Goal: Task Accomplishment & Management: Use online tool/utility

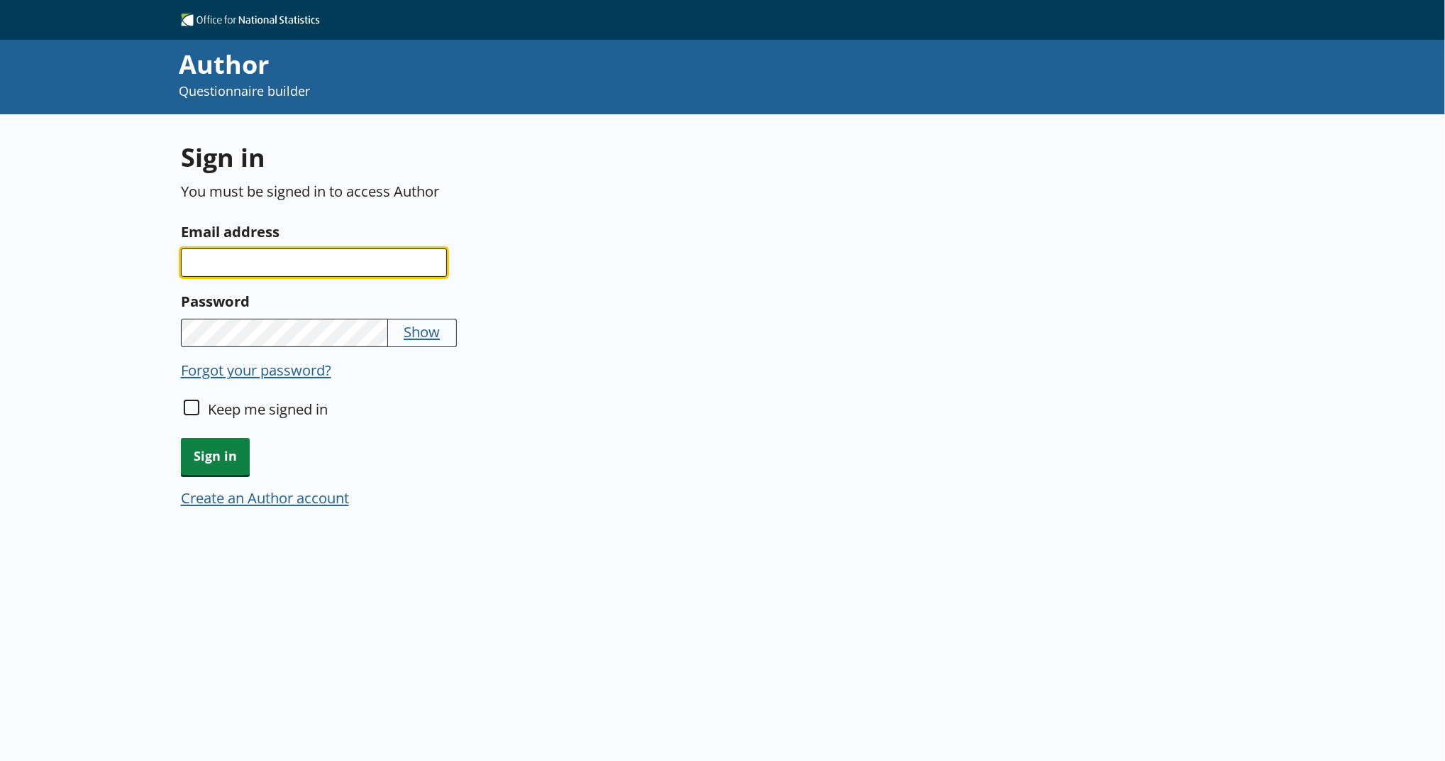
click at [390, 275] on input "Email address" at bounding box center [314, 262] width 266 height 28
type input "[EMAIL_ADDRESS][PERSON_NAME][DOMAIN_NAME]"
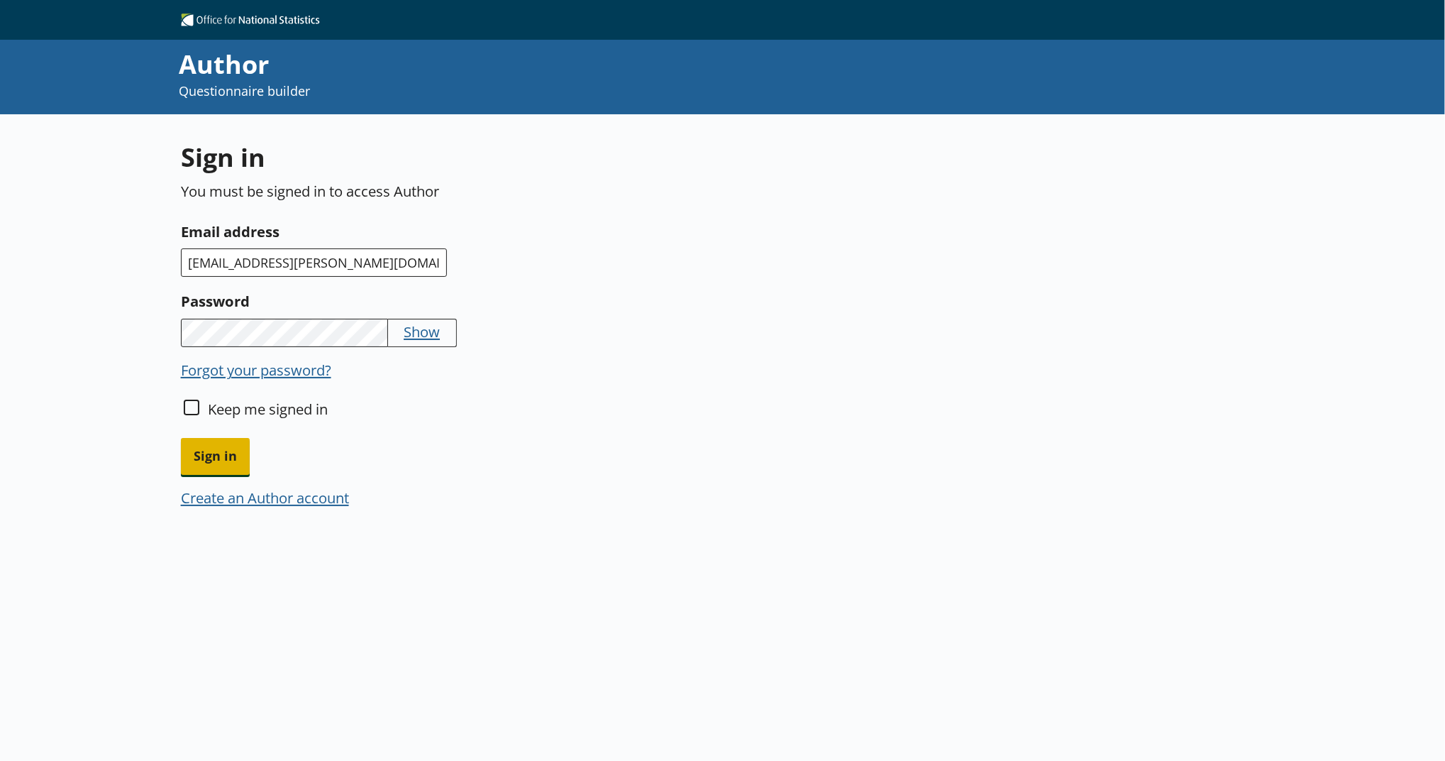
click at [202, 468] on span "Sign in" at bounding box center [215, 456] width 69 height 36
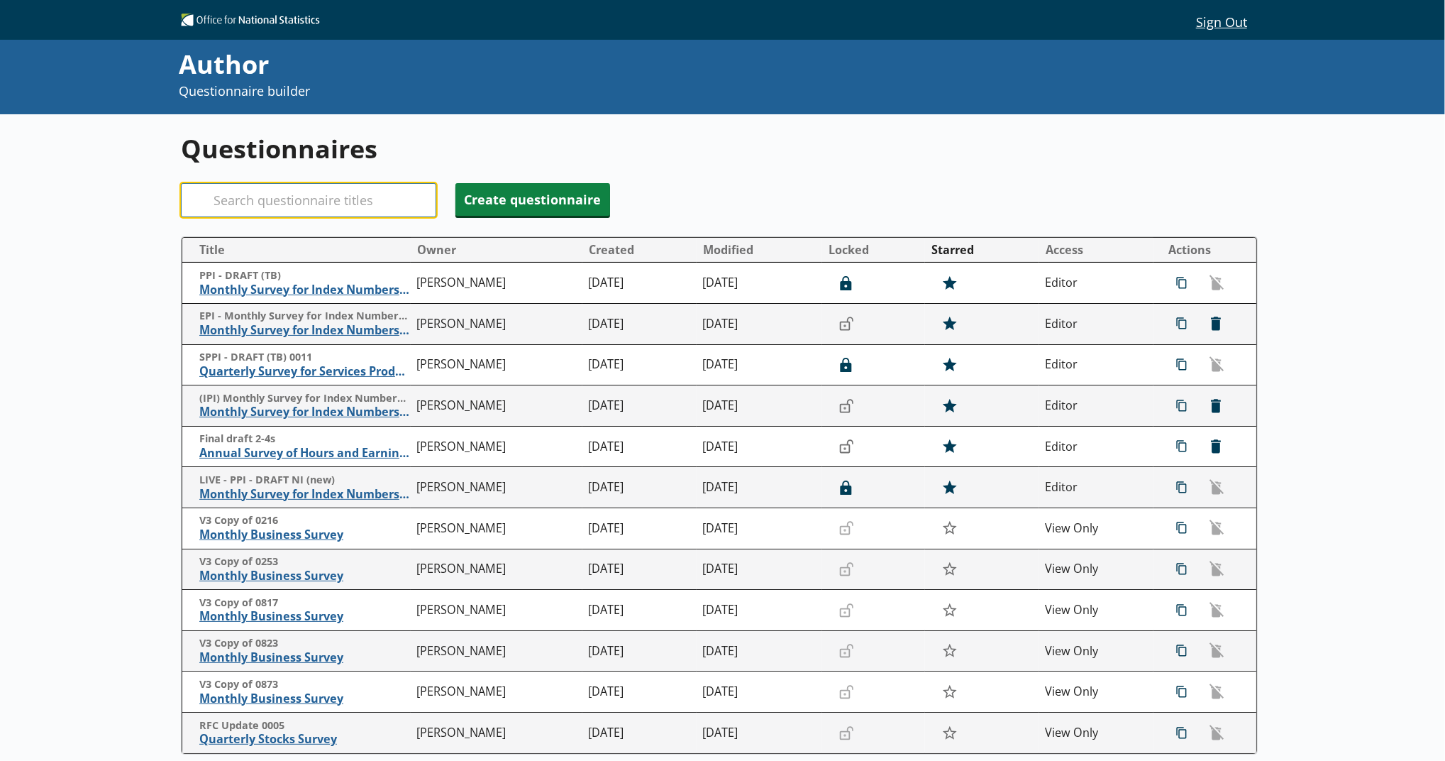
click at [297, 198] on input "Search" at bounding box center [308, 200] width 255 height 34
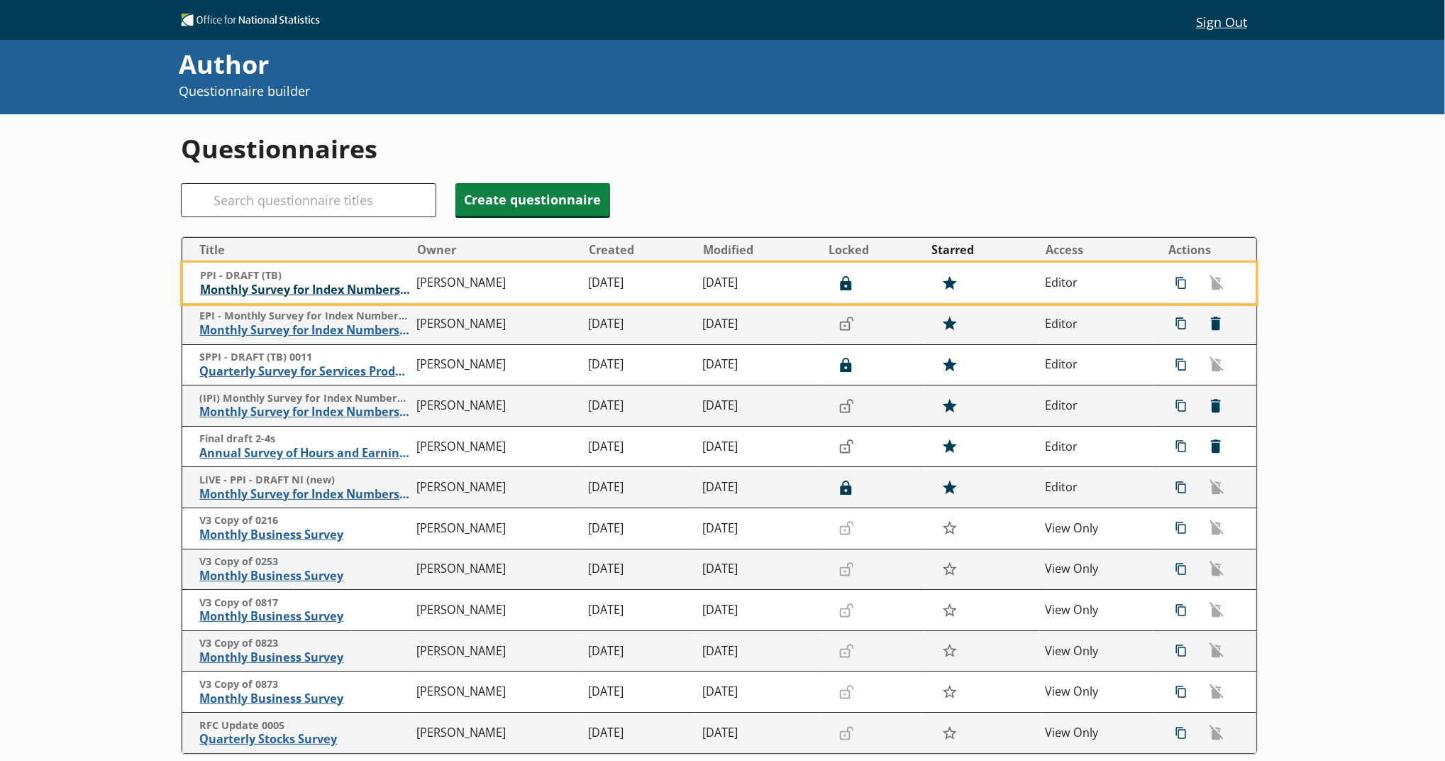
click at [319, 287] on span "Monthly Survey for Index Numbers of Producer Prices - Price Quotation Return" at bounding box center [305, 289] width 210 height 15
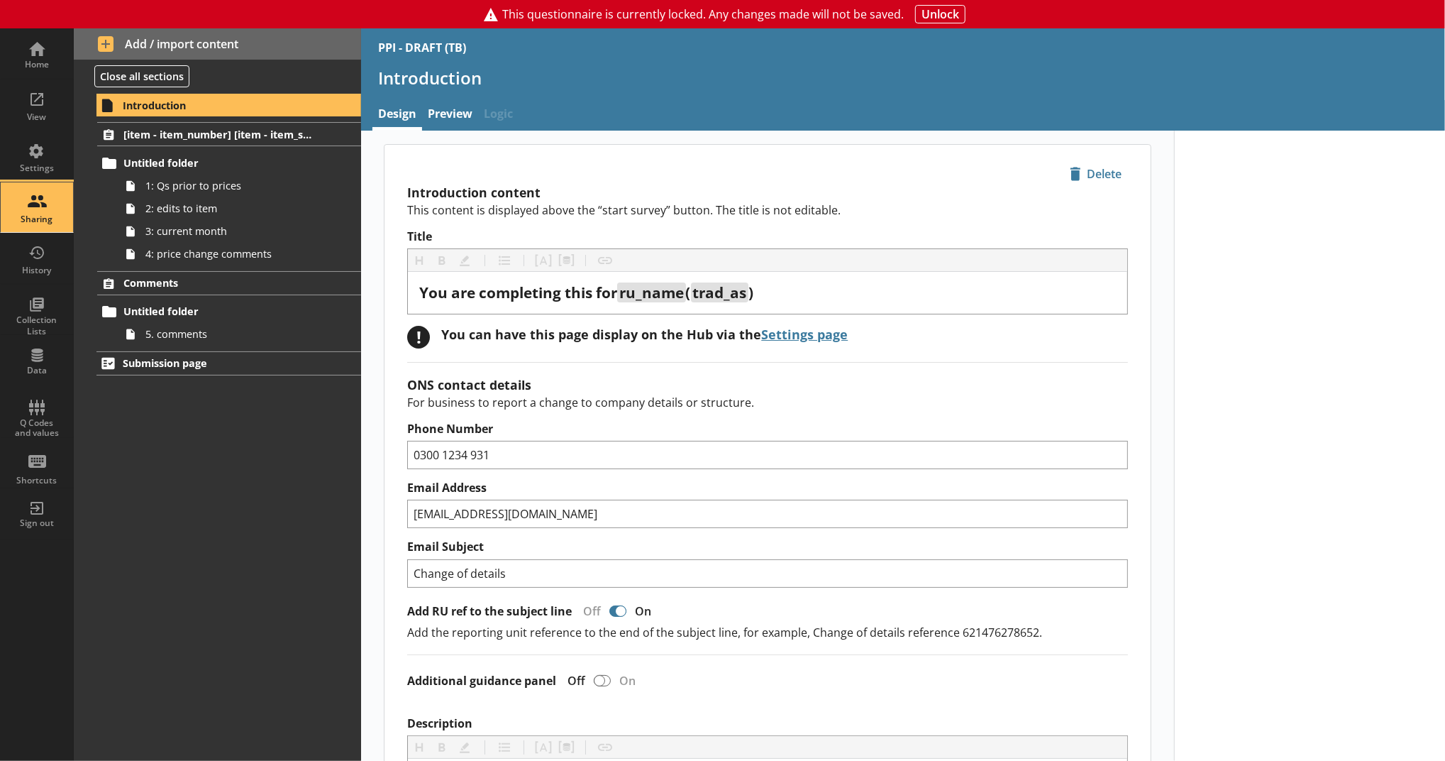
click at [53, 183] on div "Sharing" at bounding box center [37, 207] width 50 height 50
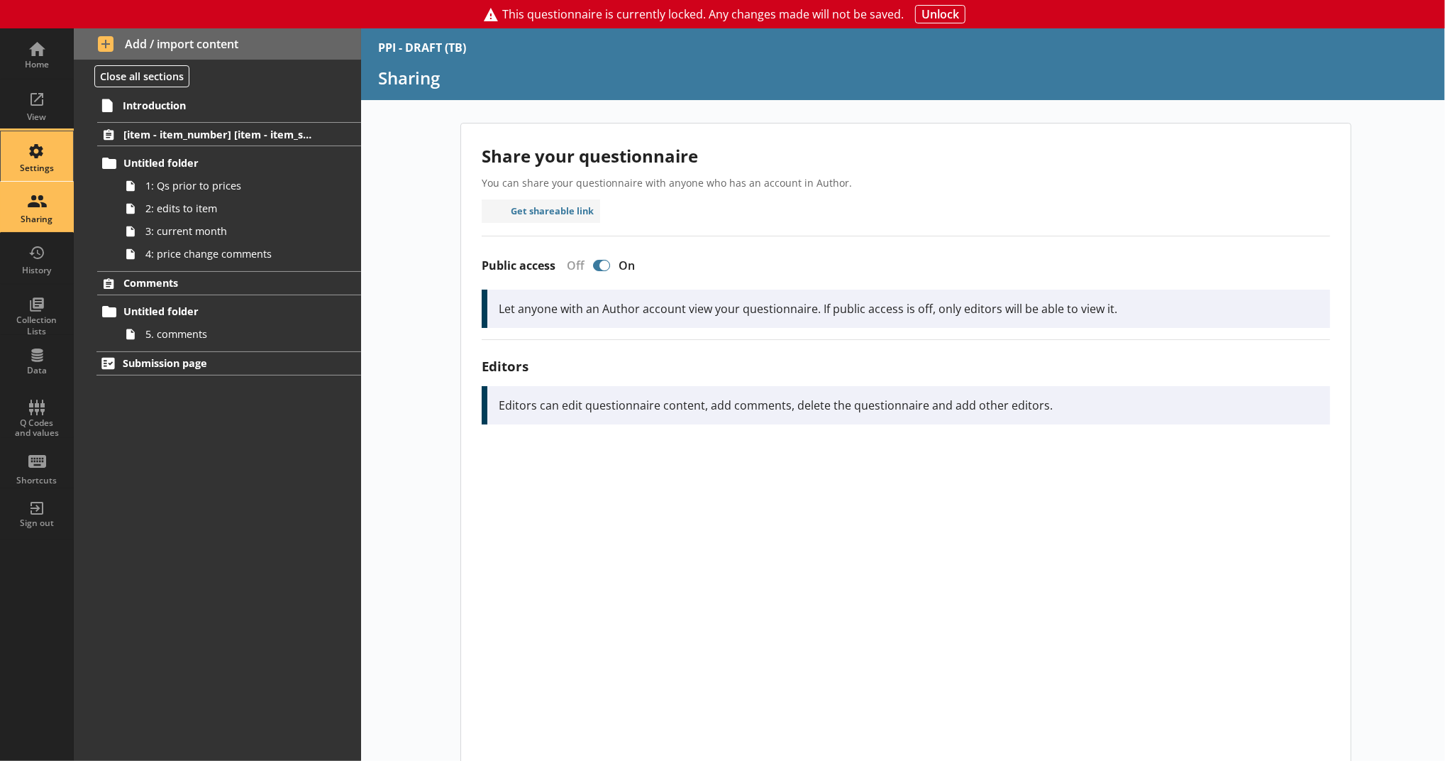
click at [50, 171] on div "Settings" at bounding box center [37, 168] width 50 height 11
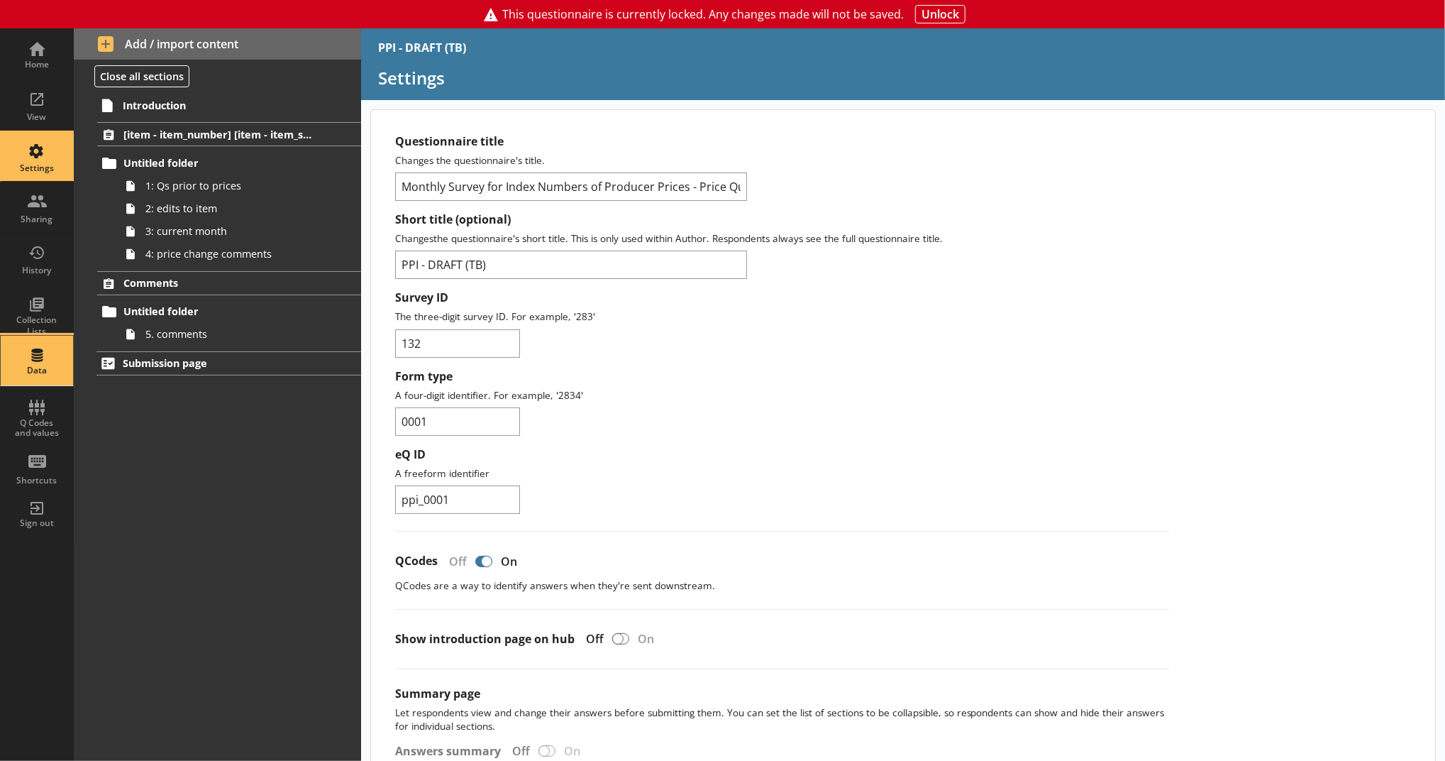
click at [61, 341] on div "Data" at bounding box center [37, 361] width 50 height 50
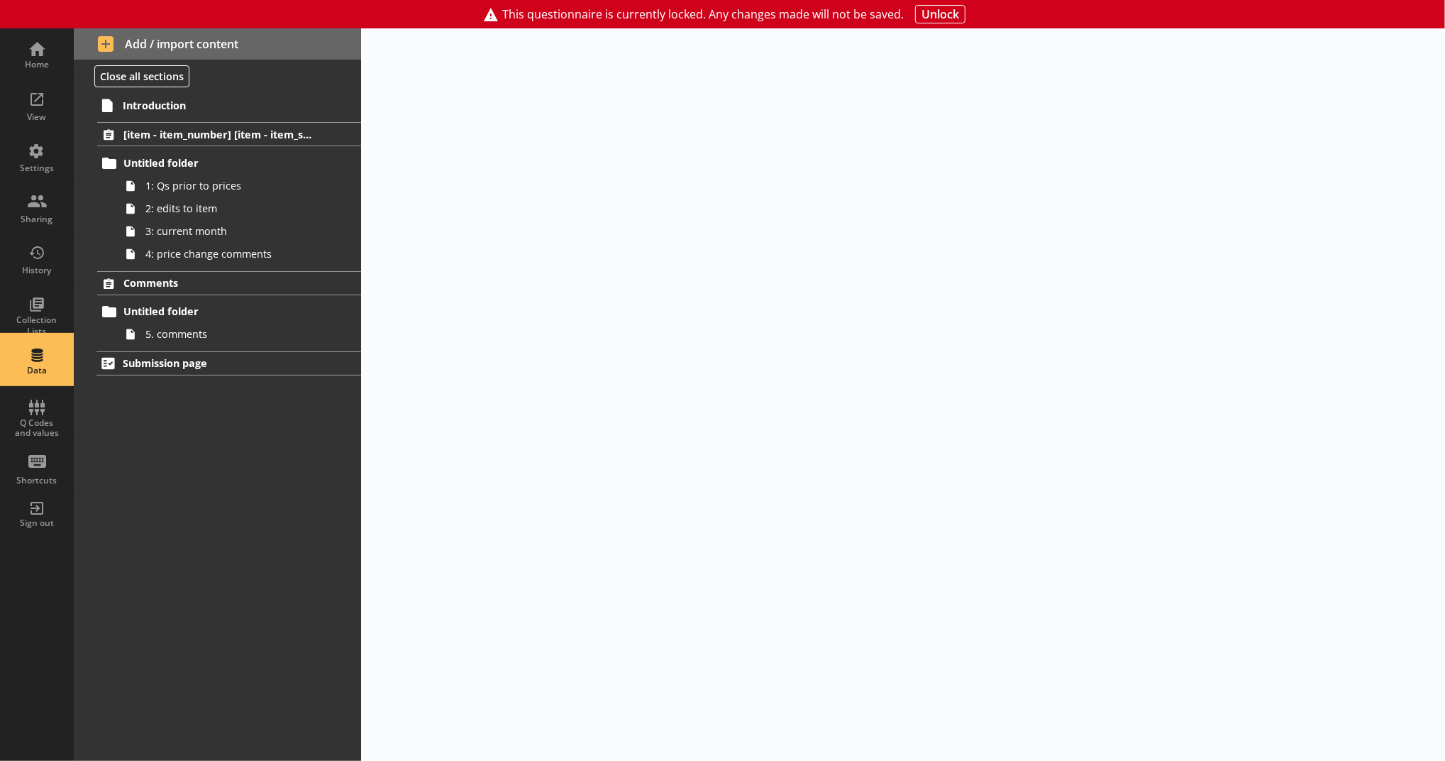
select select "Text_Optional"
select select "Date"
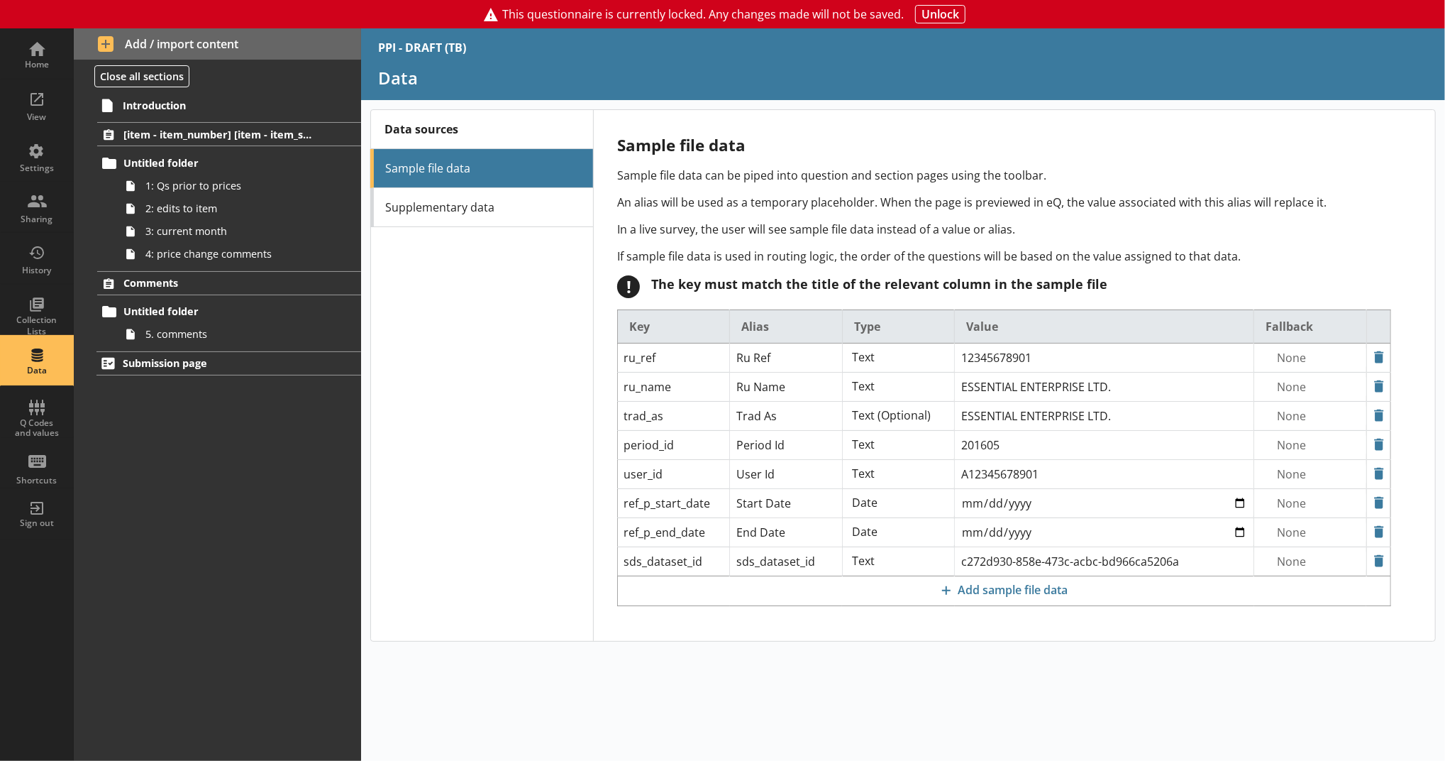
click at [482, 231] on div "Data sources Sample file data Supplementary data" at bounding box center [482, 375] width 222 height 531
click at [482, 229] on div "Data sources Sample file data Supplementary data" at bounding box center [482, 375] width 222 height 531
click at [495, 221] on link "Supplementary data" at bounding box center [482, 207] width 222 height 39
